Goal: Task Accomplishment & Management: Complete application form

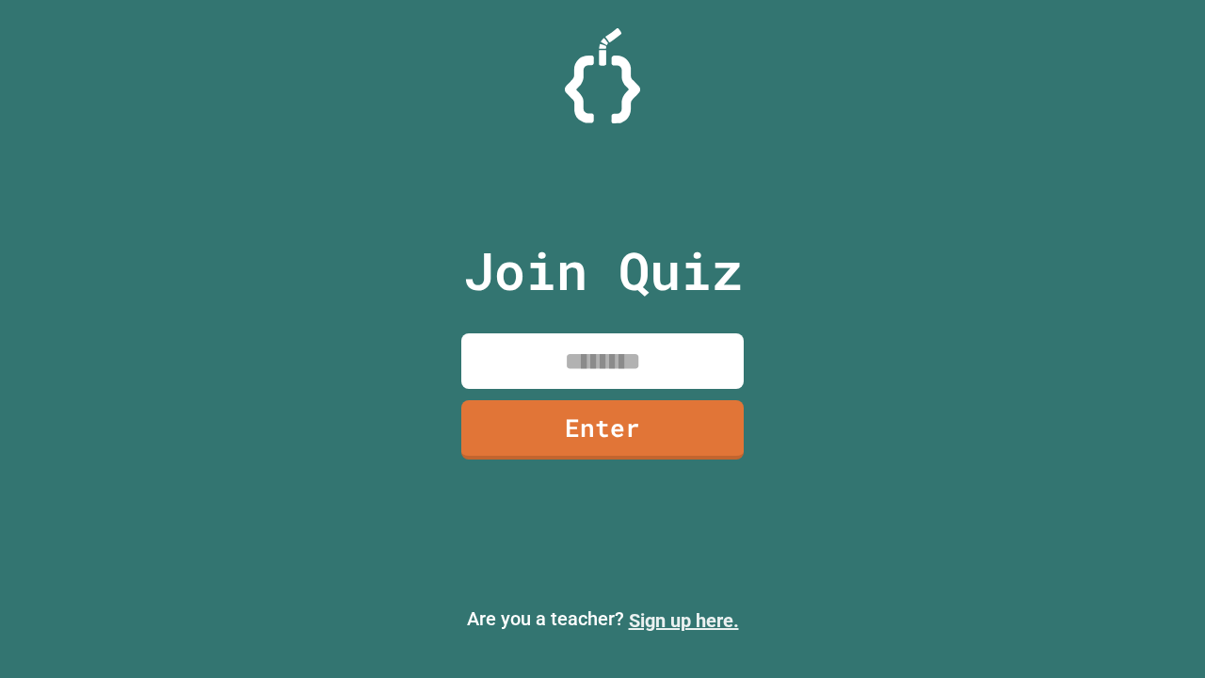
click at [683, 620] on link "Sign up here." at bounding box center [684, 620] width 110 height 23
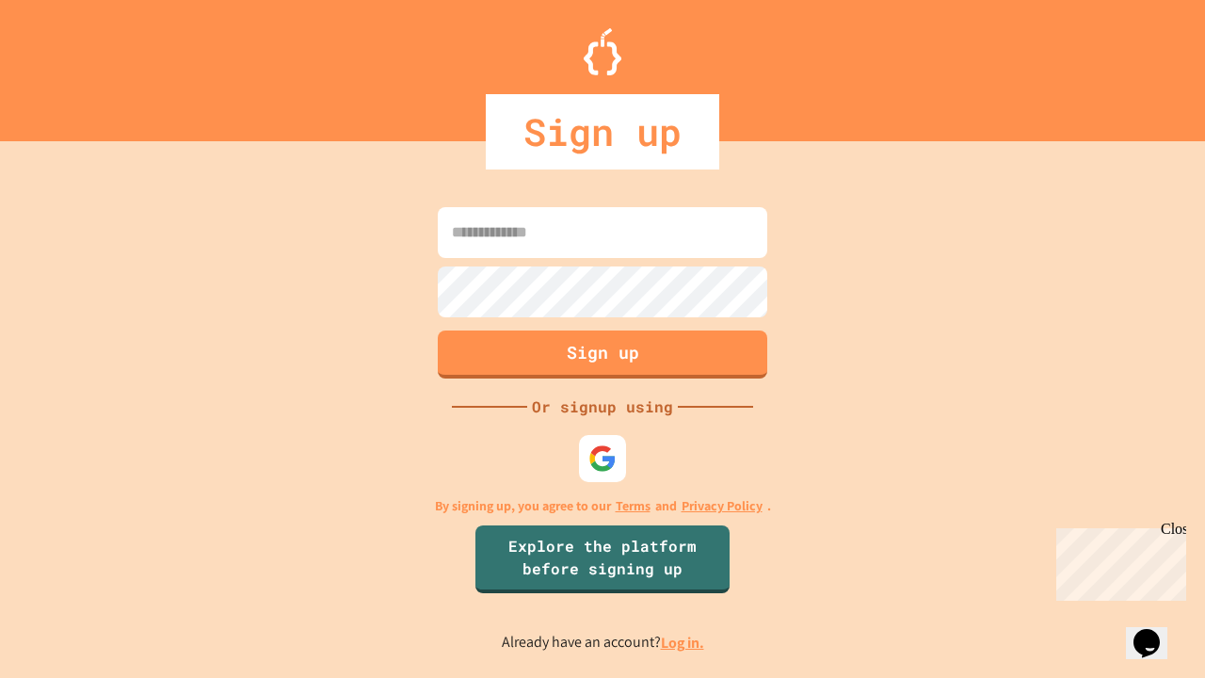
click at [683, 642] on link "Log in." at bounding box center [682, 643] width 43 height 20
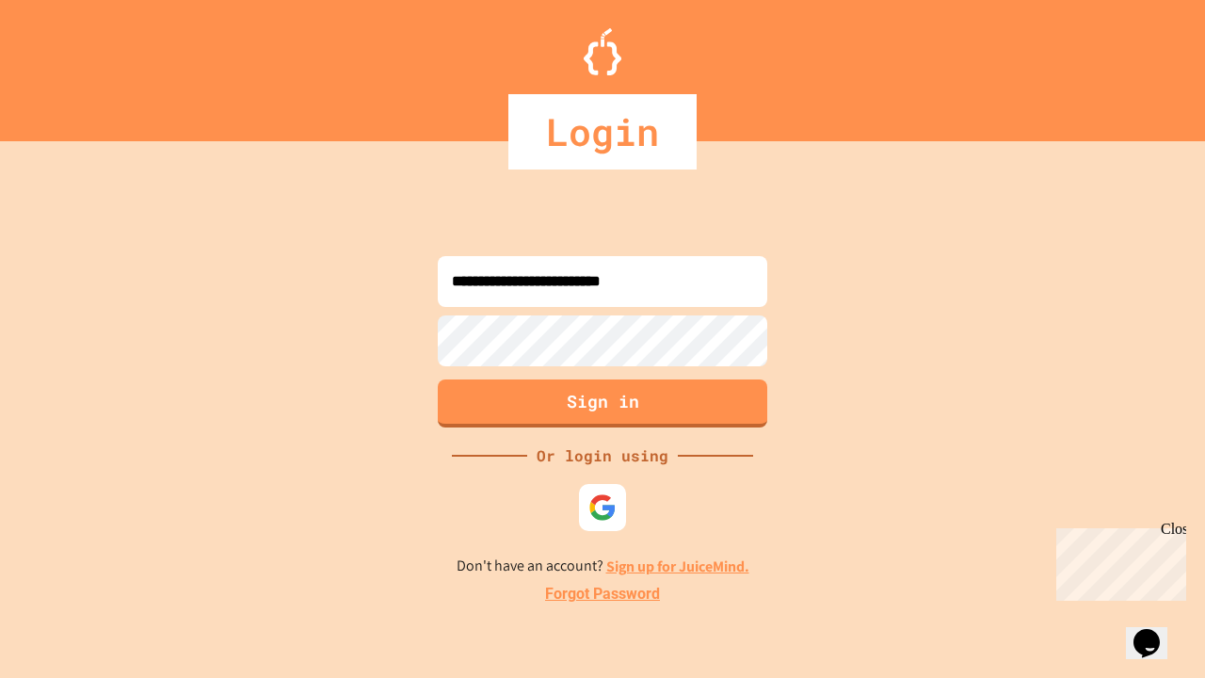
type input "**********"
